Goal: Ask a question

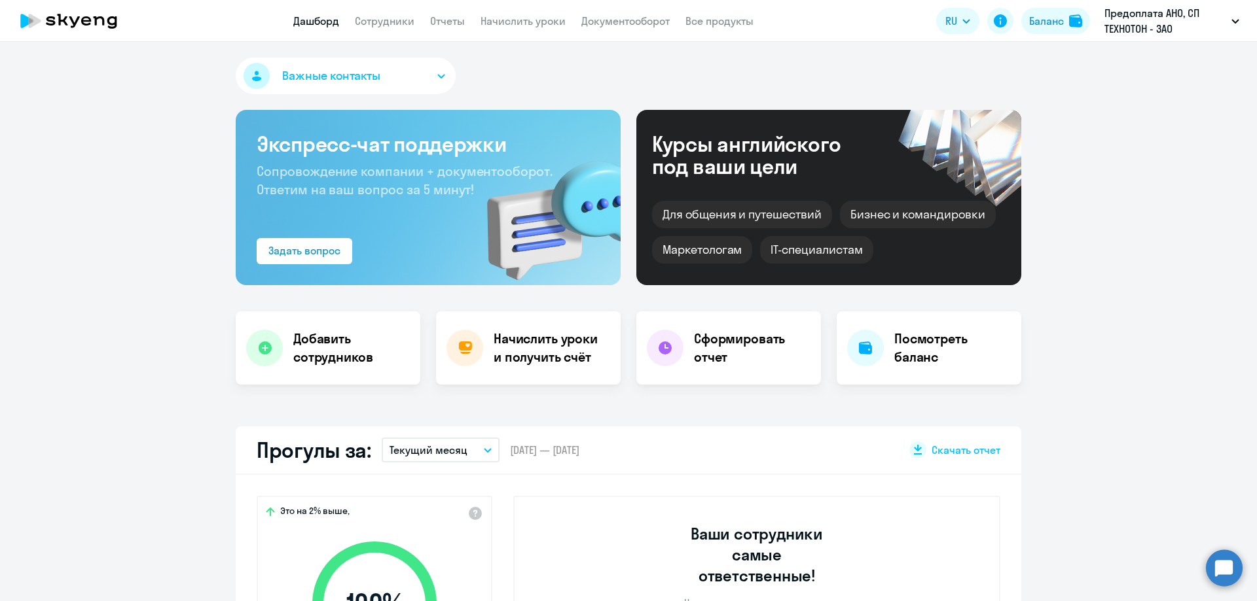
select select "30"
click at [1225, 565] on circle at bounding box center [1224, 568] width 37 height 37
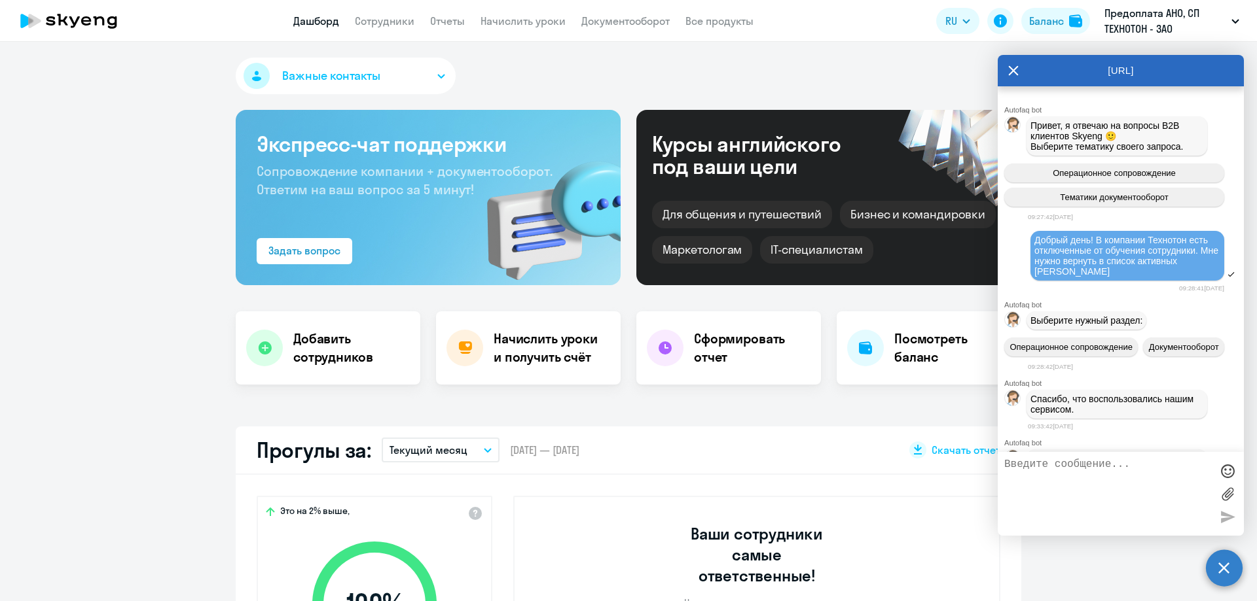
scroll to position [12584, 0]
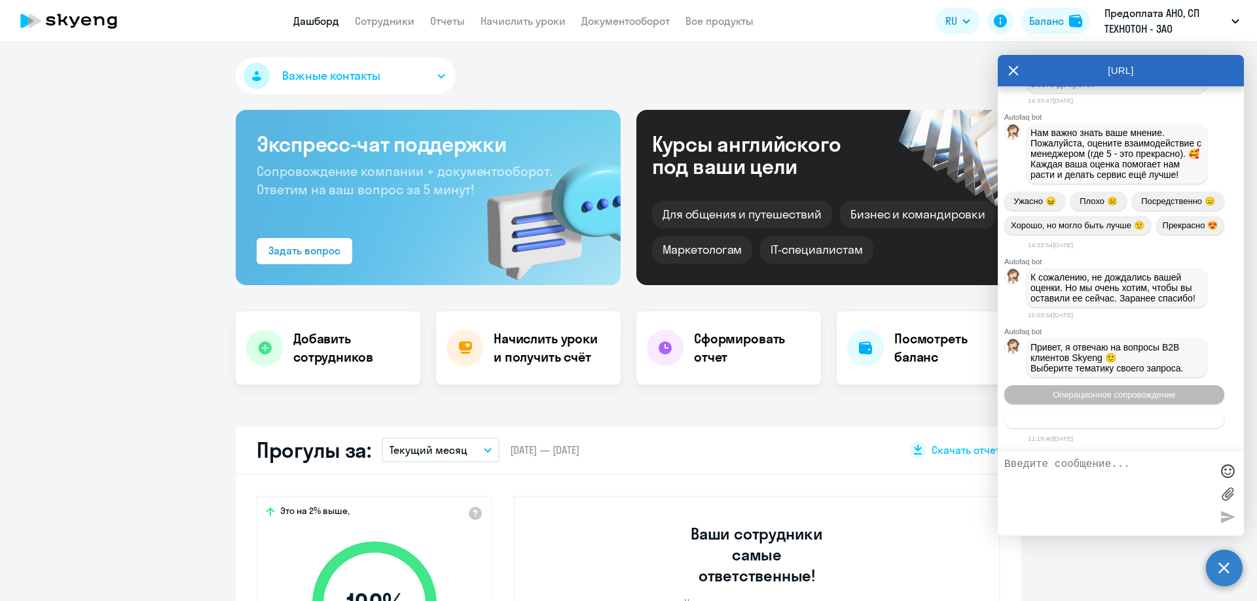
click at [1166, 417] on button "Тематики документооборот" at bounding box center [1114, 419] width 220 height 19
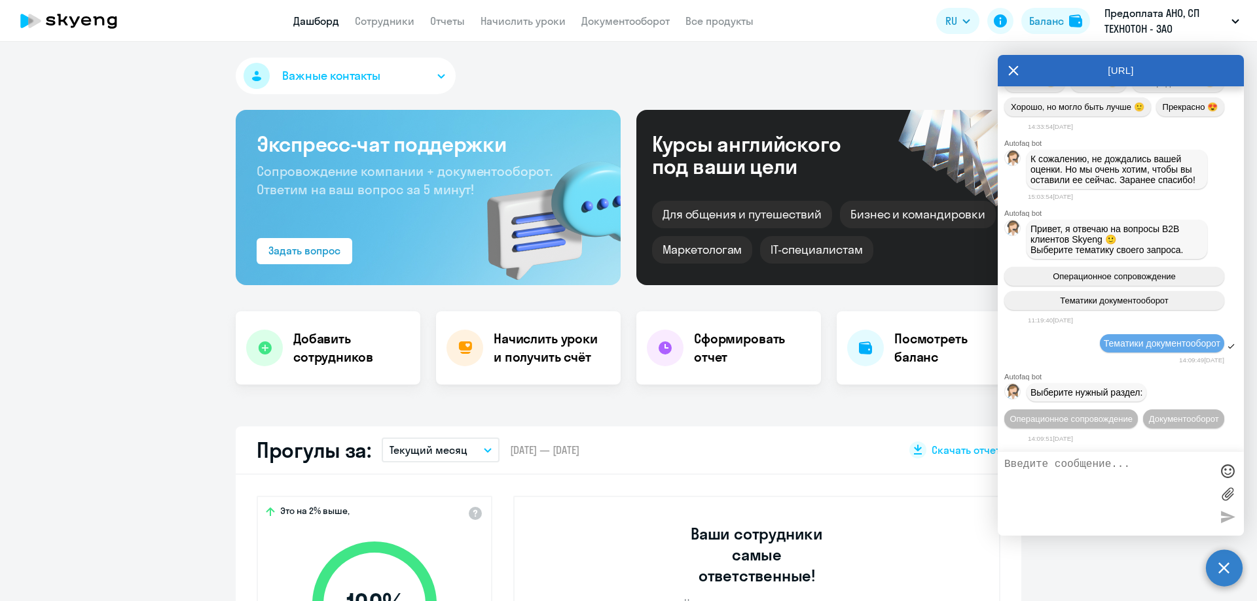
scroll to position [12727, 0]
click at [1130, 484] on textarea at bounding box center [1107, 494] width 207 height 71
click at [1163, 416] on button "Документооборот" at bounding box center [1183, 419] width 81 height 19
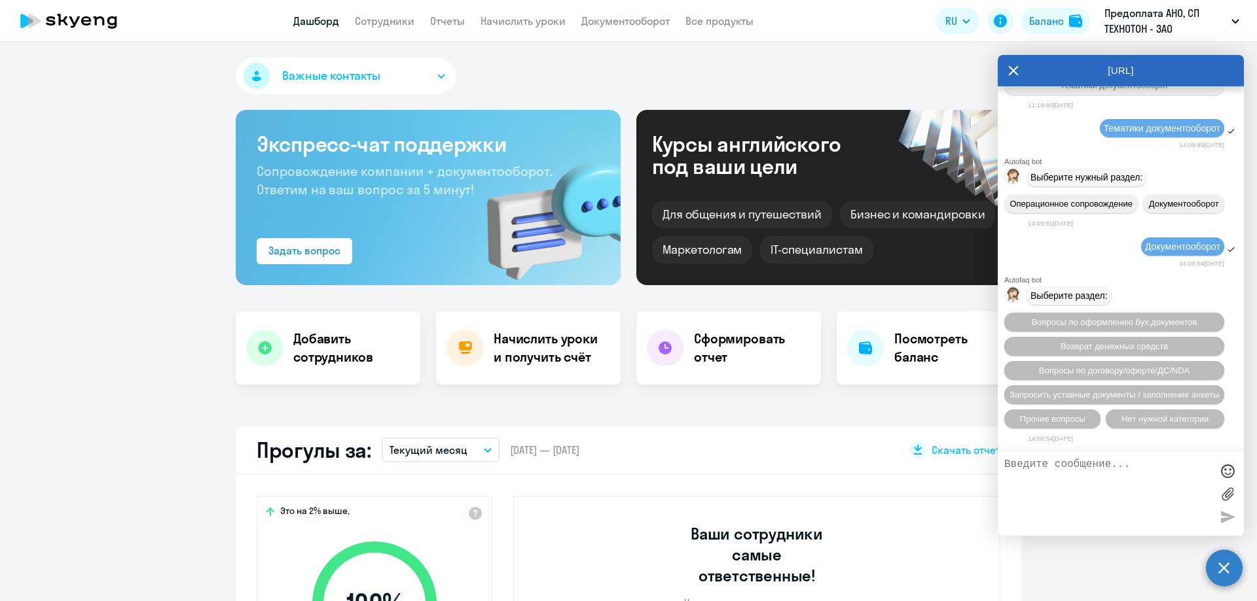
scroll to position [12942, 0]
click at [1077, 420] on span "Прочие вопросы" at bounding box center [1052, 419] width 65 height 10
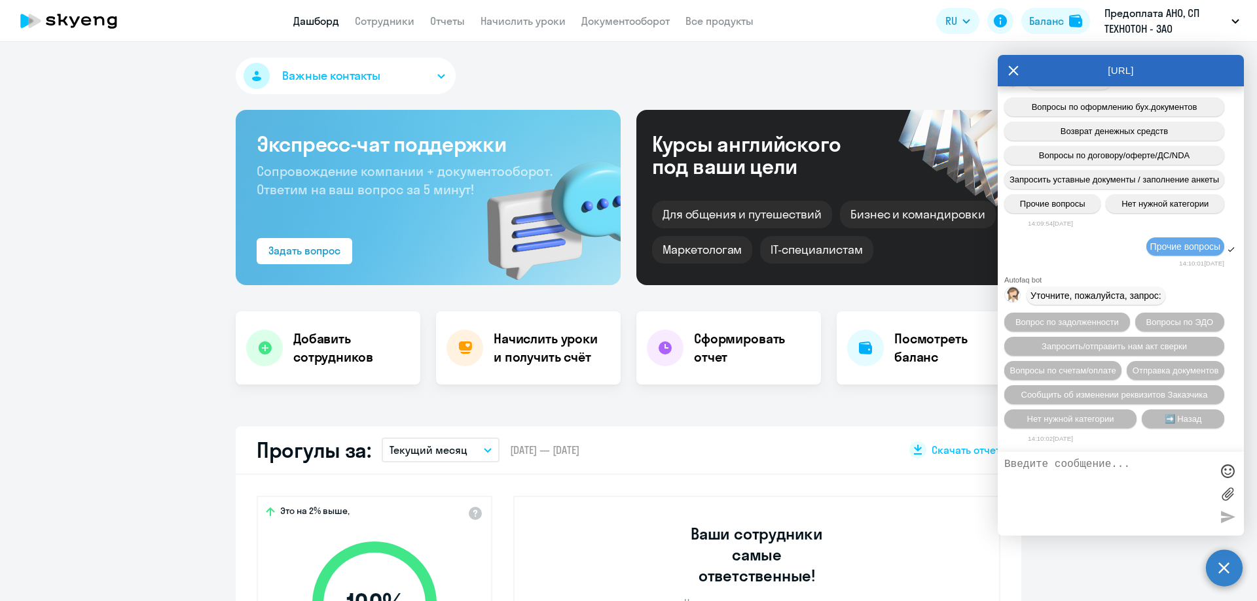
scroll to position [13183, 0]
click at [1086, 482] on textarea at bounding box center [1107, 494] width 207 height 71
type textarea "P"
type textarea "Здравствуйте, дорогие девушки! Есть у нас некоторые разночтения в учете (по УПД…"
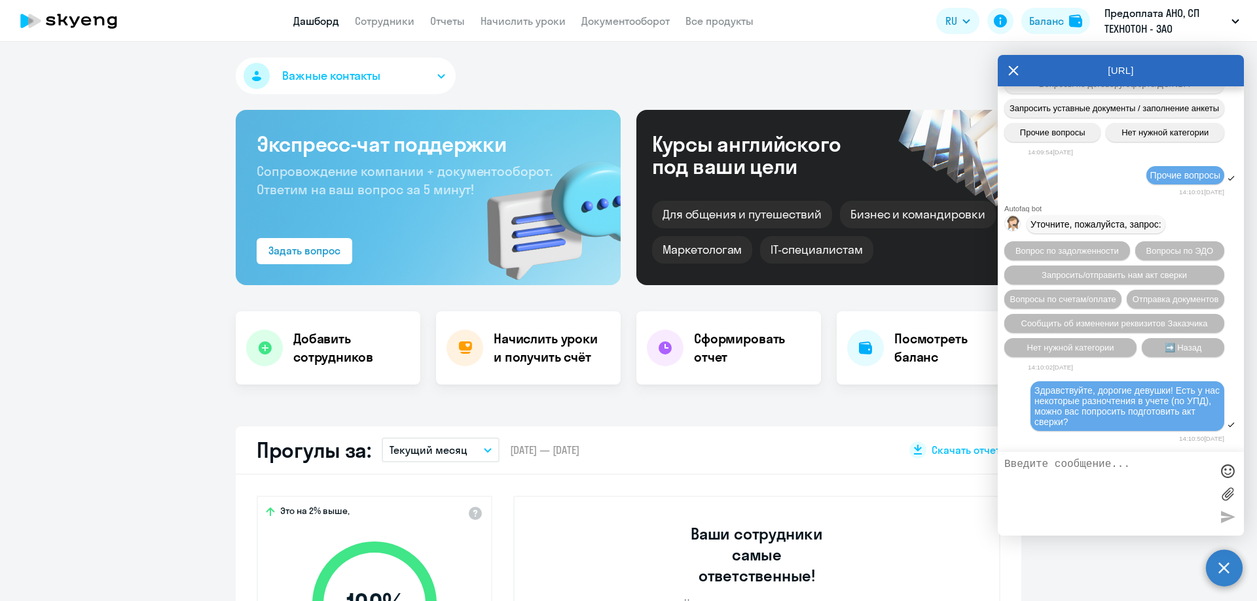
click at [1115, 491] on textarea at bounding box center [1107, 494] width 207 height 71
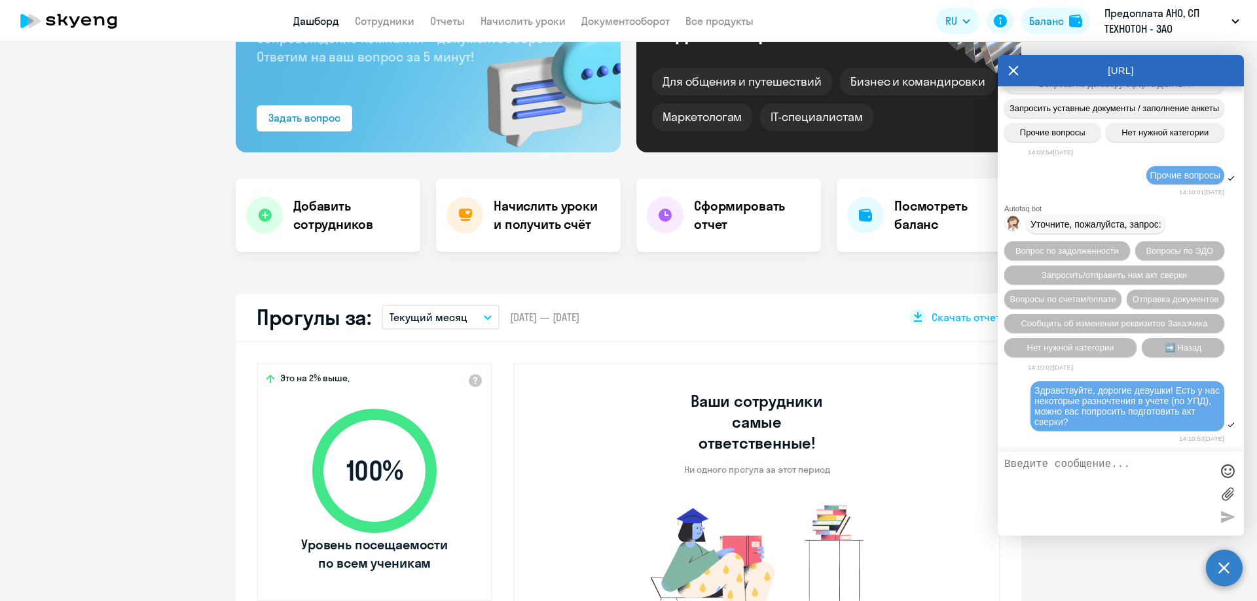
scroll to position [0, 0]
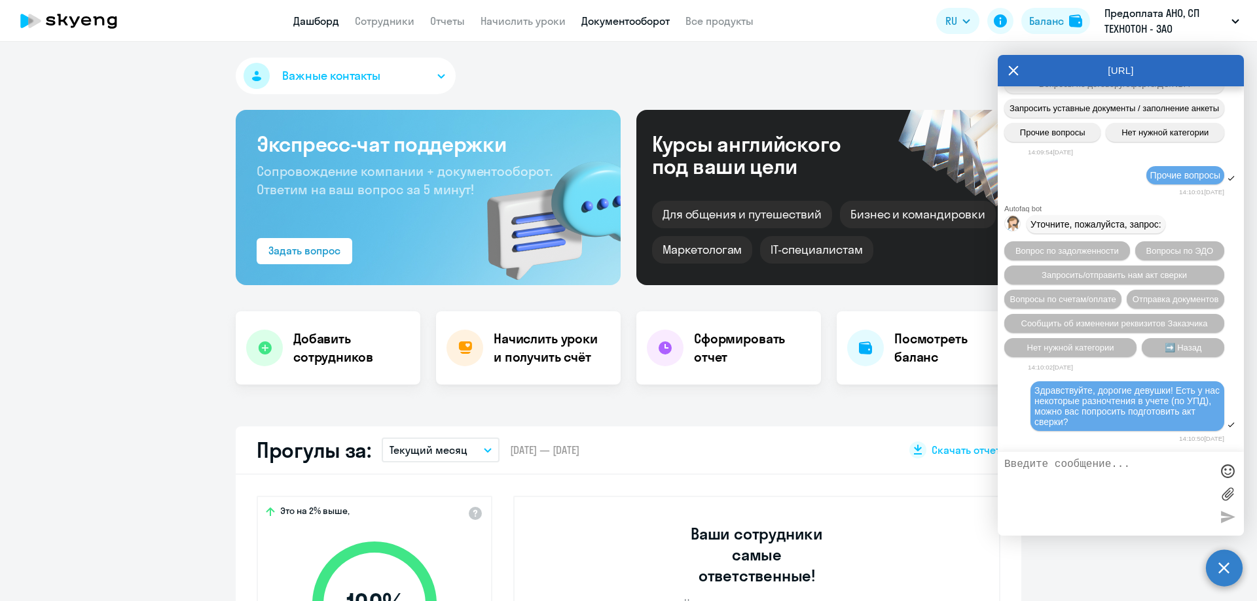
click at [624, 26] on link "Документооборот" at bounding box center [625, 20] width 88 height 13
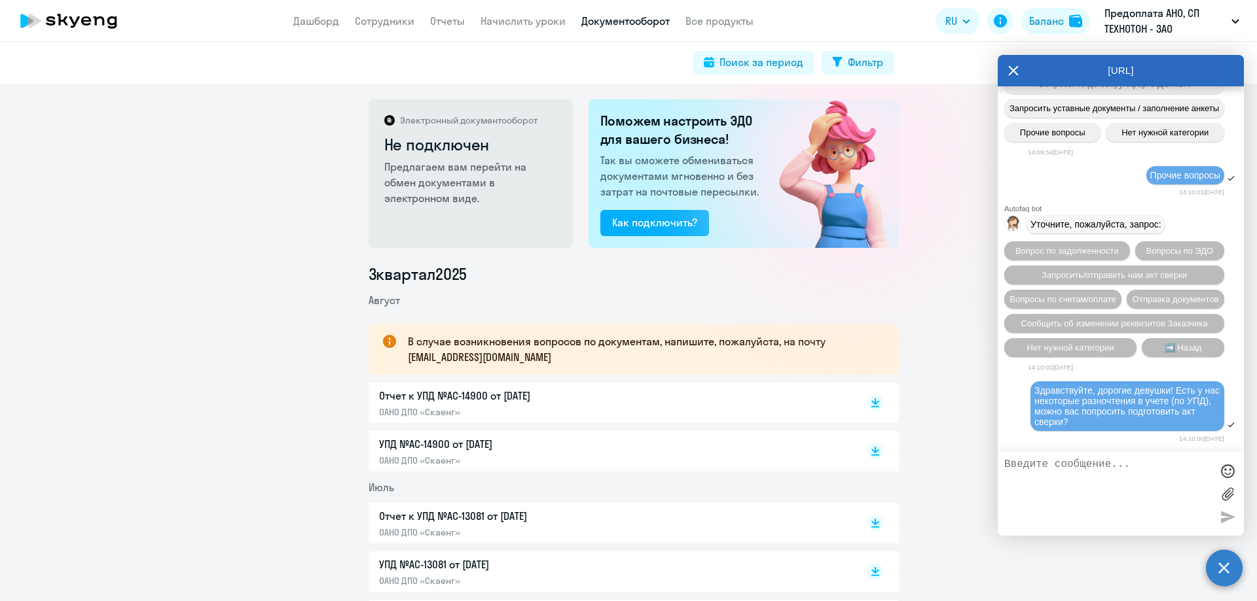
click at [108, 27] on icon at bounding box center [68, 21] width 115 height 33
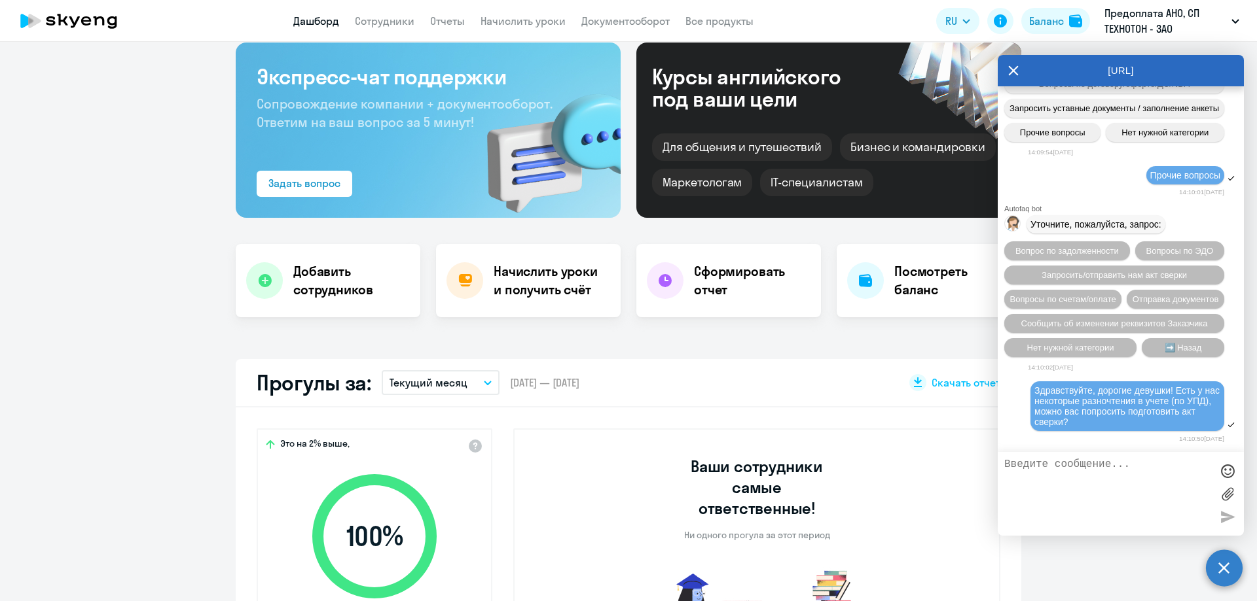
scroll to position [131, 0]
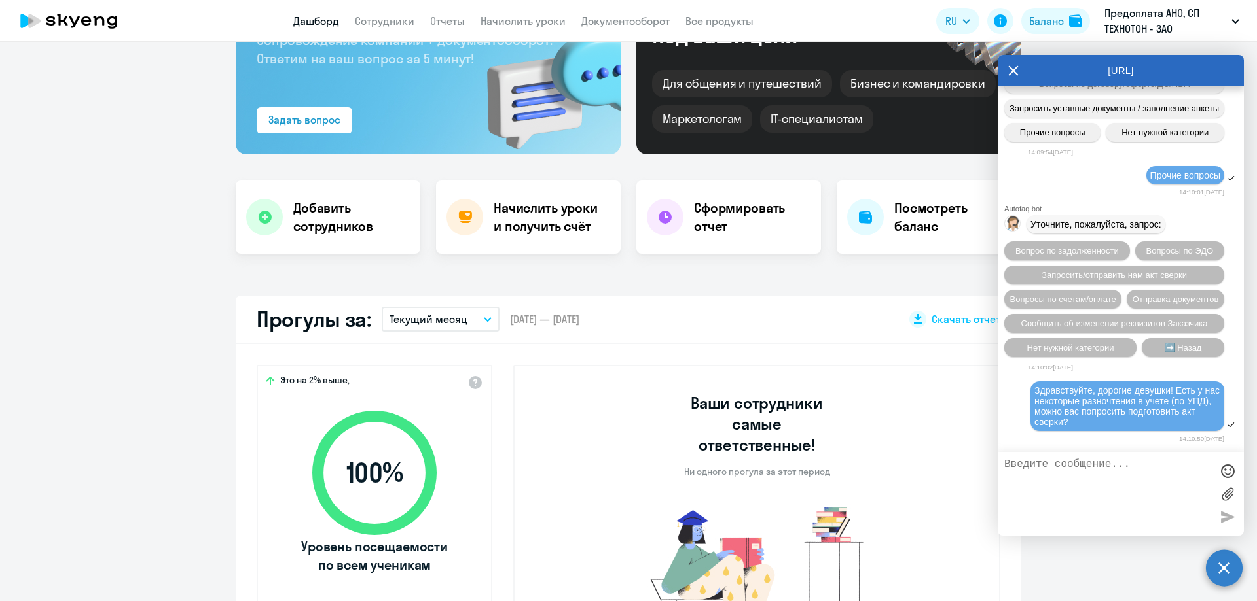
select select "30"
